Goal: Book appointment/travel/reservation

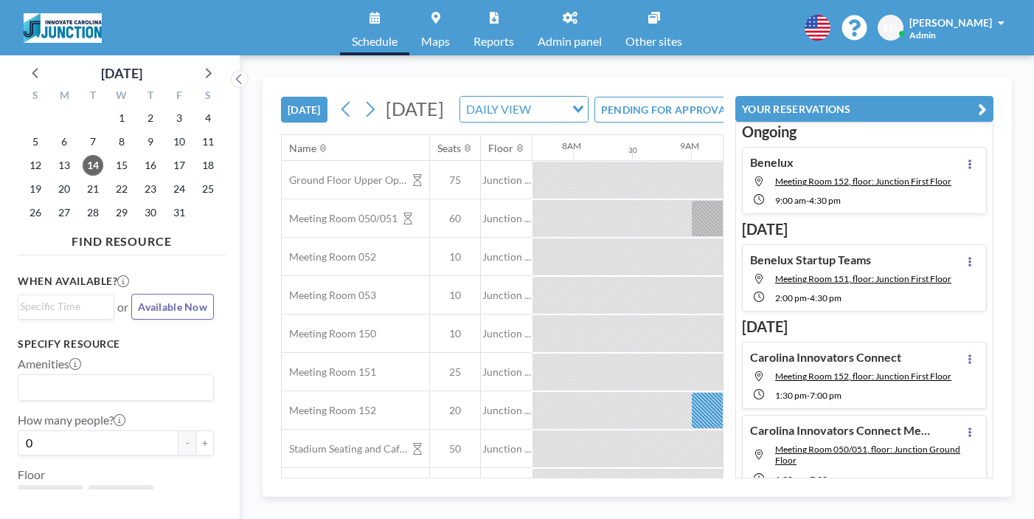
scroll to position [0, 911]
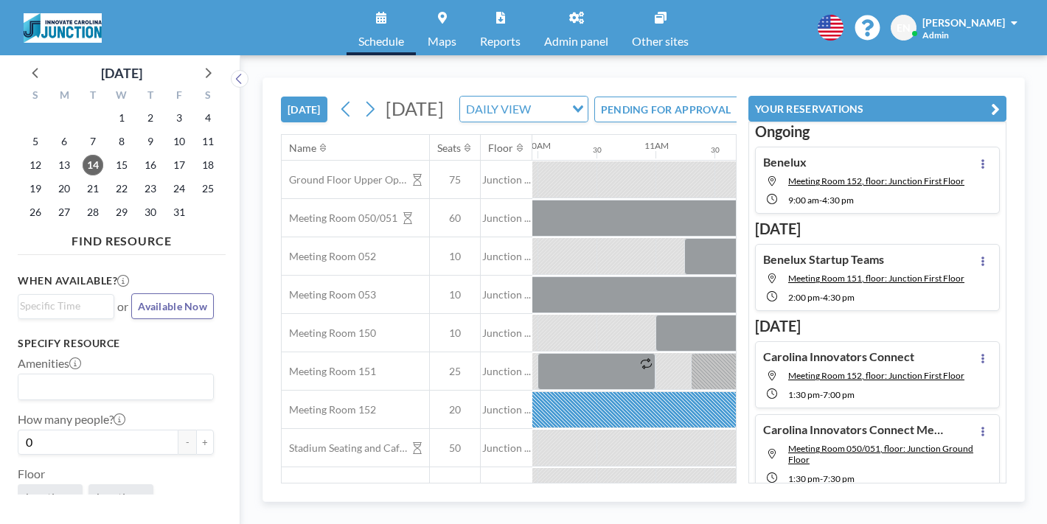
scroll to position [0, 1077]
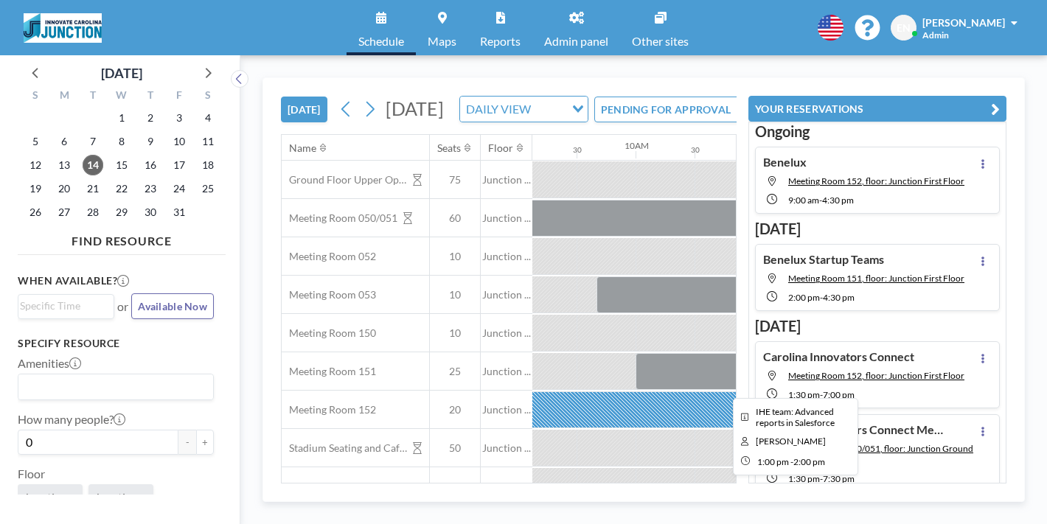
click at [990, 353] on div at bounding box center [1049, 371] width 118 height 37
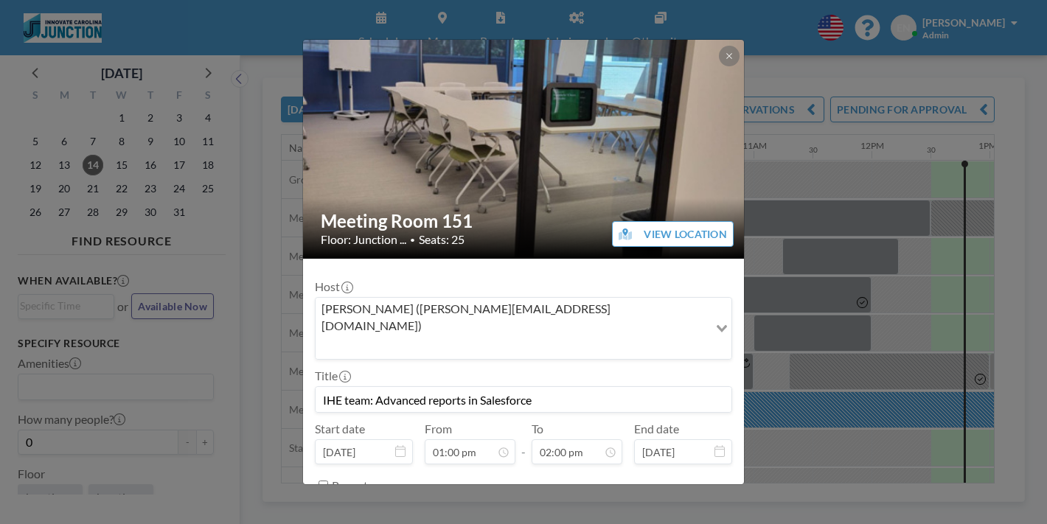
click at [648, 387] on input "IHE team: Advanced reports in Salesforce" at bounding box center [524, 399] width 416 height 25
click at [809, 204] on div "Meeting Room 151 Floor: Junction ... • Seats: 25 VIEW LOCATION Host Cynthia Rei…" at bounding box center [523, 262] width 1047 height 524
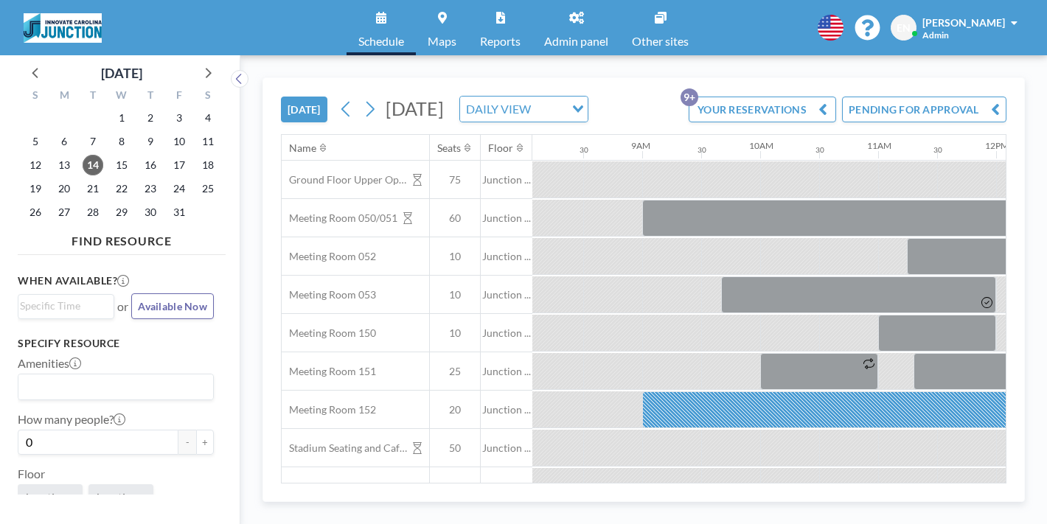
scroll to position [0, 959]
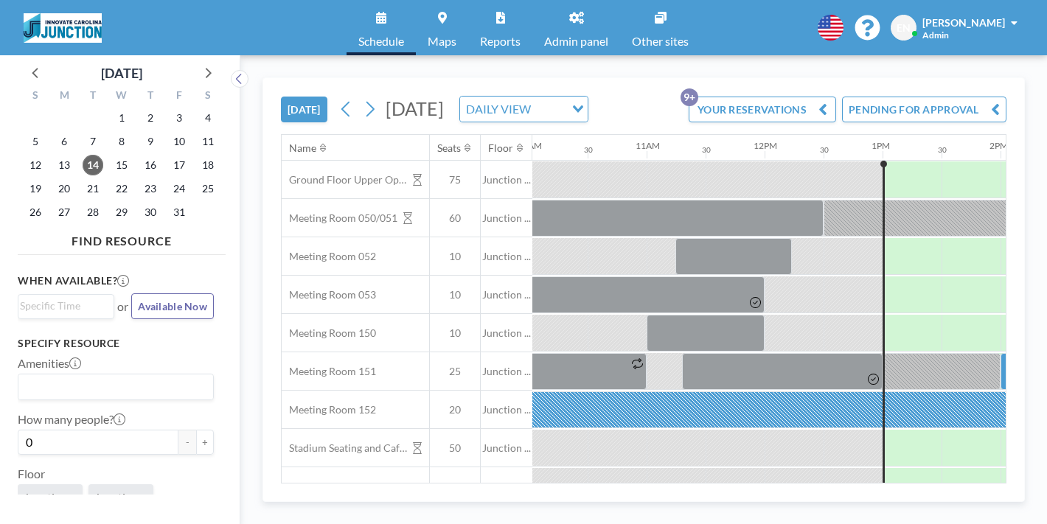
scroll to position [0, 1199]
